Goal: Find specific page/section: Find specific page/section

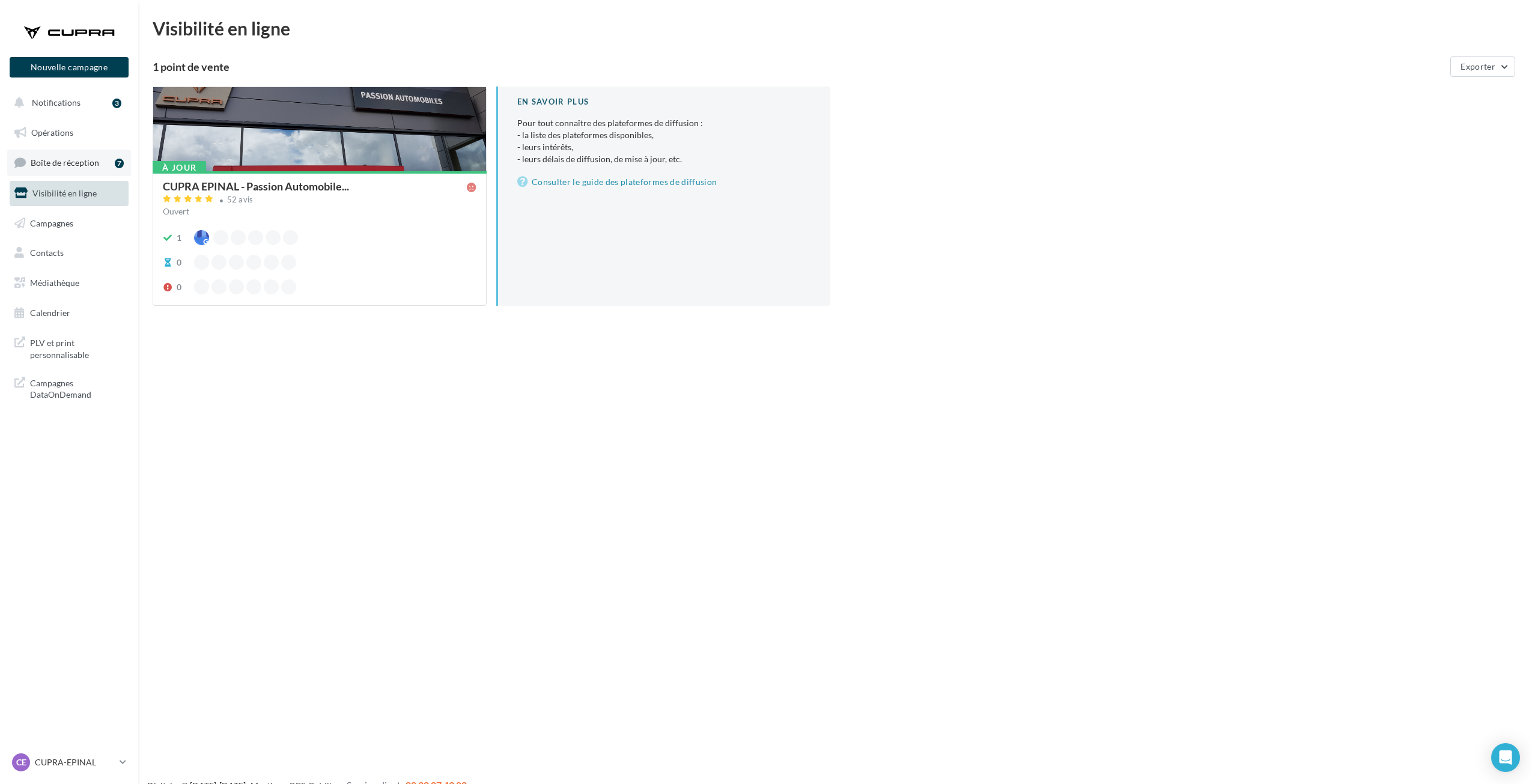
click at [52, 168] on link "Boîte de réception 7" at bounding box center [69, 162] width 124 height 26
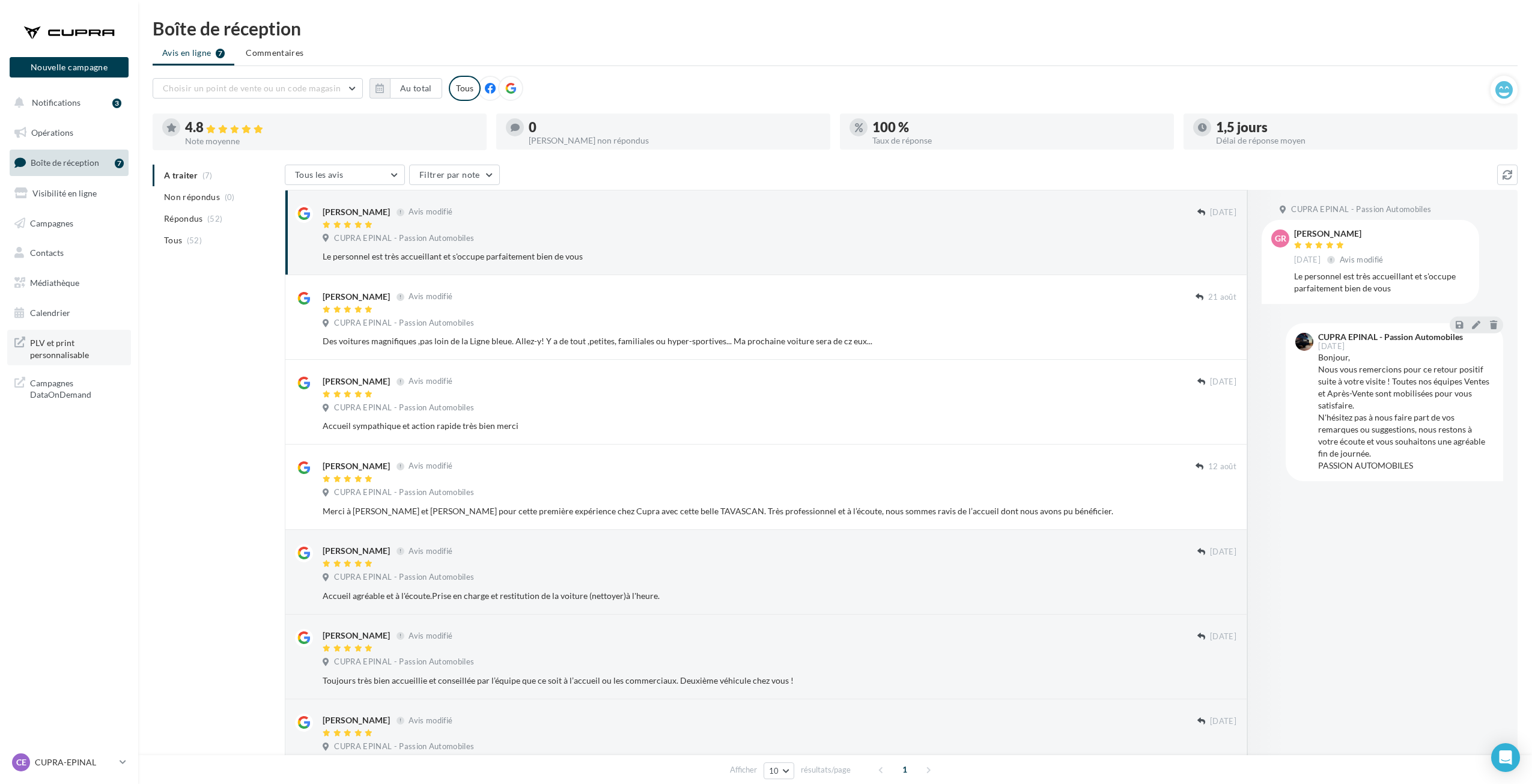
click at [45, 351] on span "PLV et print personnalisable" at bounding box center [77, 347] width 94 height 26
click at [74, 759] on p "CUPRA-EPINAL" at bounding box center [74, 762] width 80 height 12
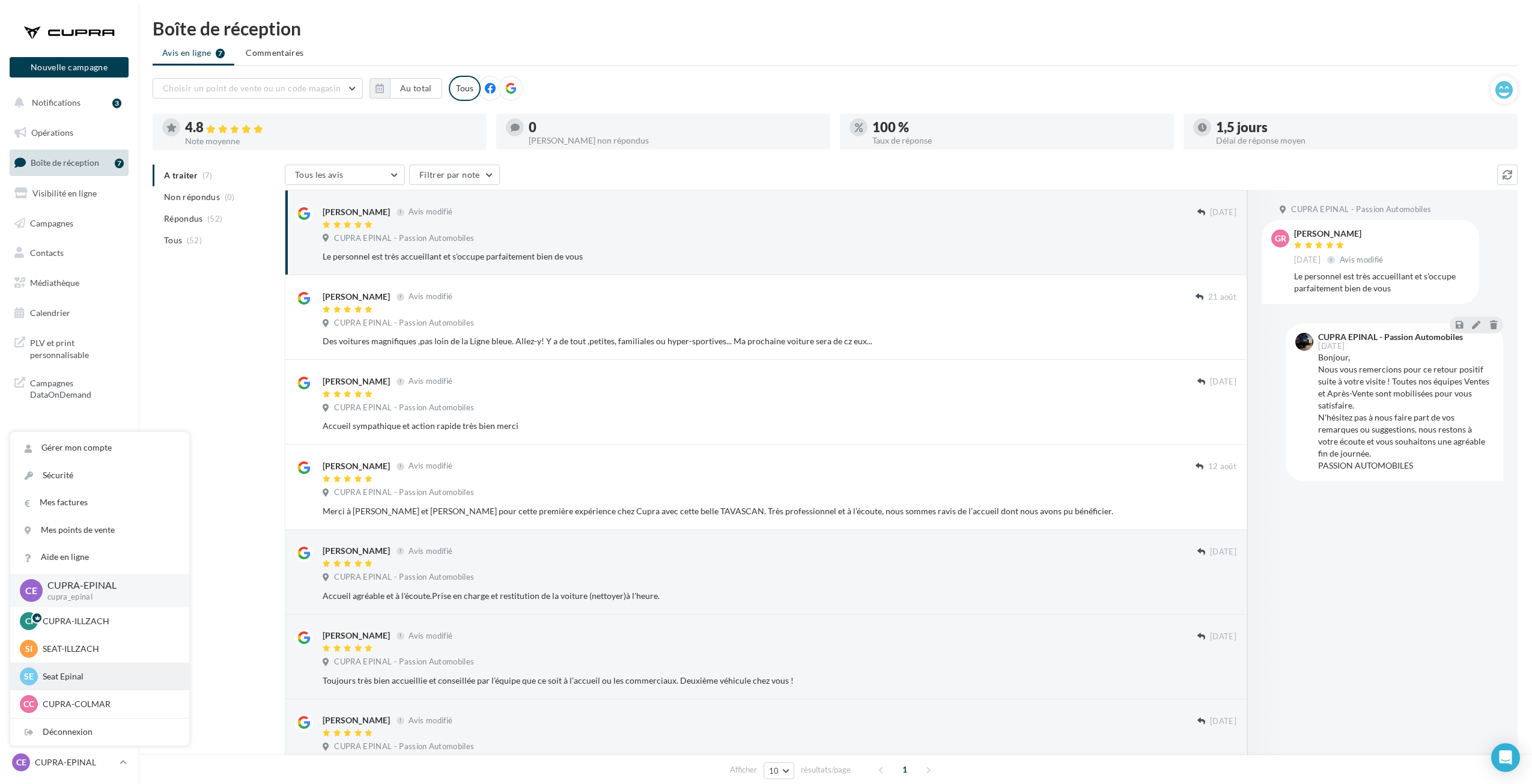
click at [81, 670] on p "Seat Epinal" at bounding box center [108, 676] width 132 height 12
